Goal: Information Seeking & Learning: Find specific fact

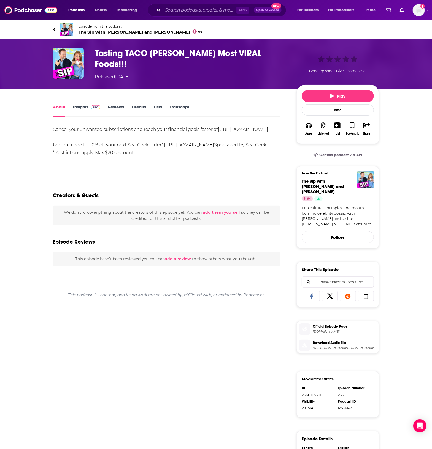
click at [83, 105] on link "Insights" at bounding box center [86, 110] width 27 height 13
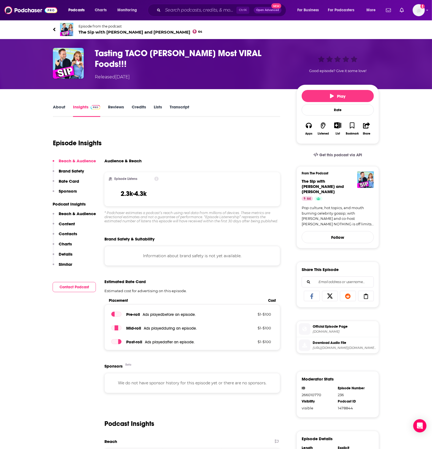
click at [185, 107] on link "Transcript" at bounding box center [180, 110] width 20 height 13
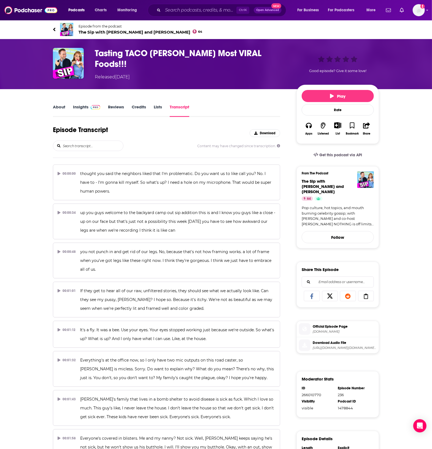
click at [97, 142] on input "search" at bounding box center [92, 146] width 61 height 10
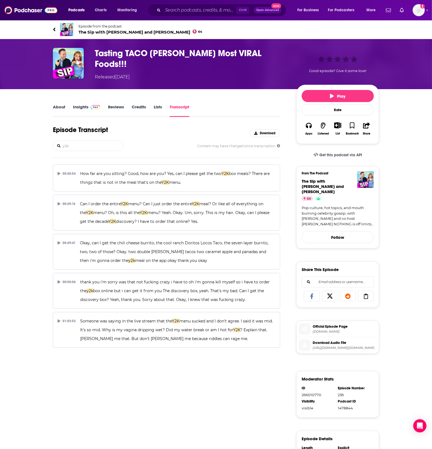
type input "y2k"
drag, startPoint x: 80, startPoint y: 143, endPoint x: 58, endPoint y: 144, distance: 21.2
click at [58, 144] on div "y2k" at bounding box center [88, 146] width 70 height 10
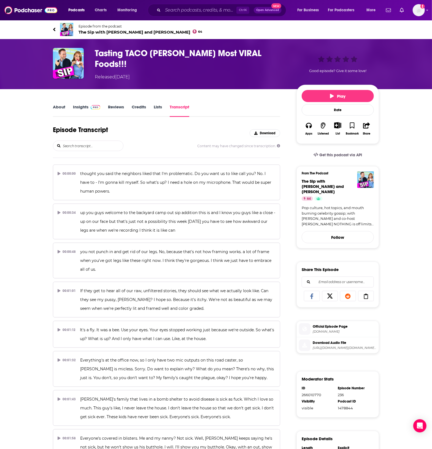
click at [215, 127] on div "Episode Transcript Download" at bounding box center [166, 133] width 227 height 15
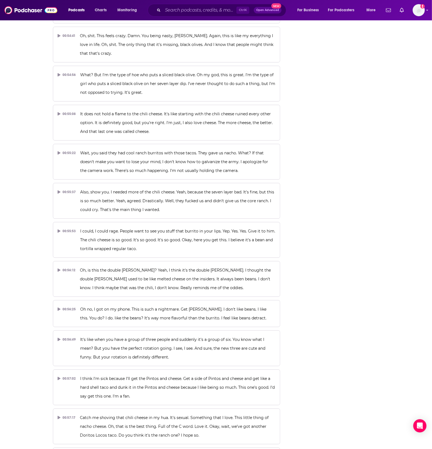
scroll to position [9186, 0]
